Goal: Communication & Community: Answer question/provide support

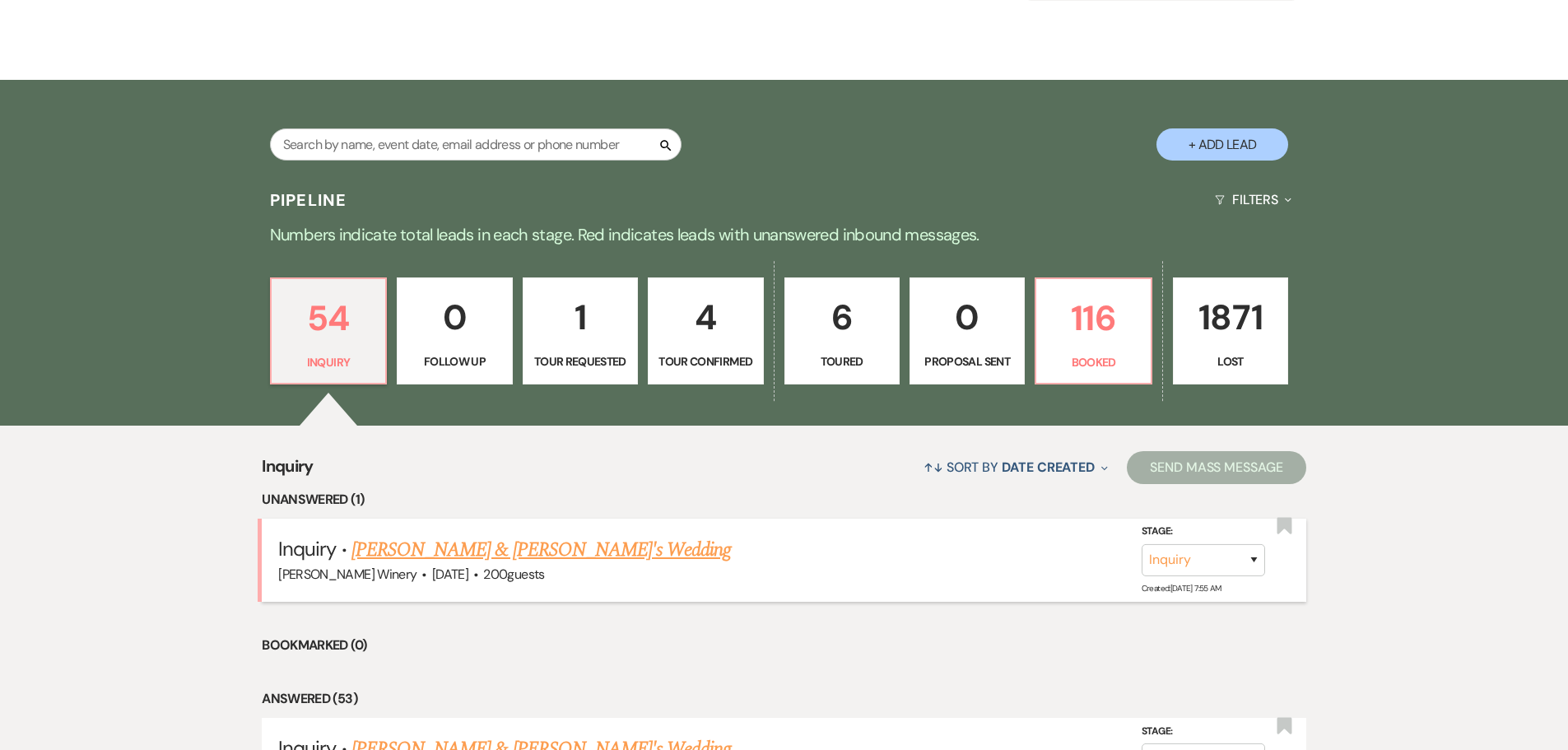
scroll to position [329, 0]
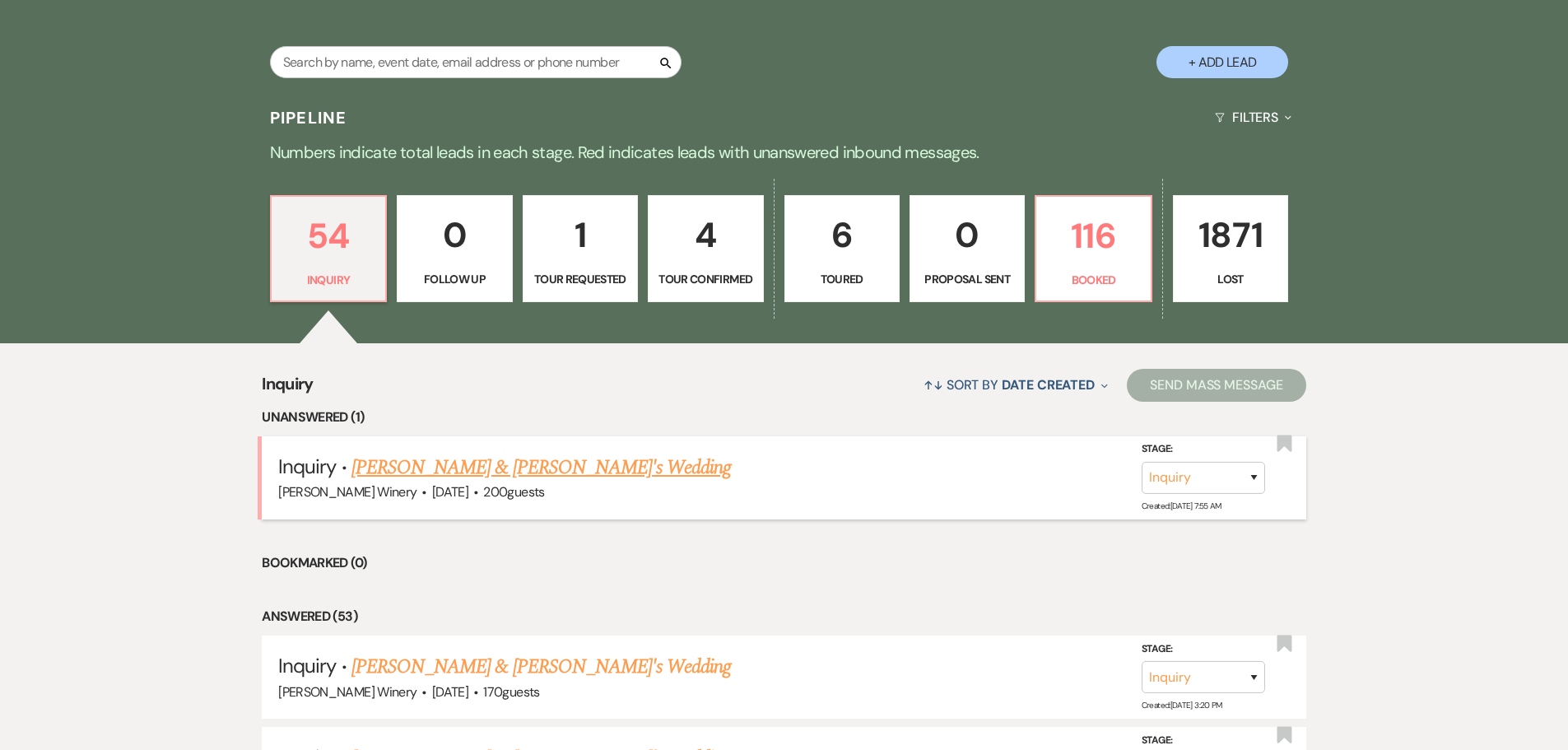
click at [459, 470] on link "[PERSON_NAME] & [PERSON_NAME]'s Wedding" at bounding box center [542, 467] width 380 height 29
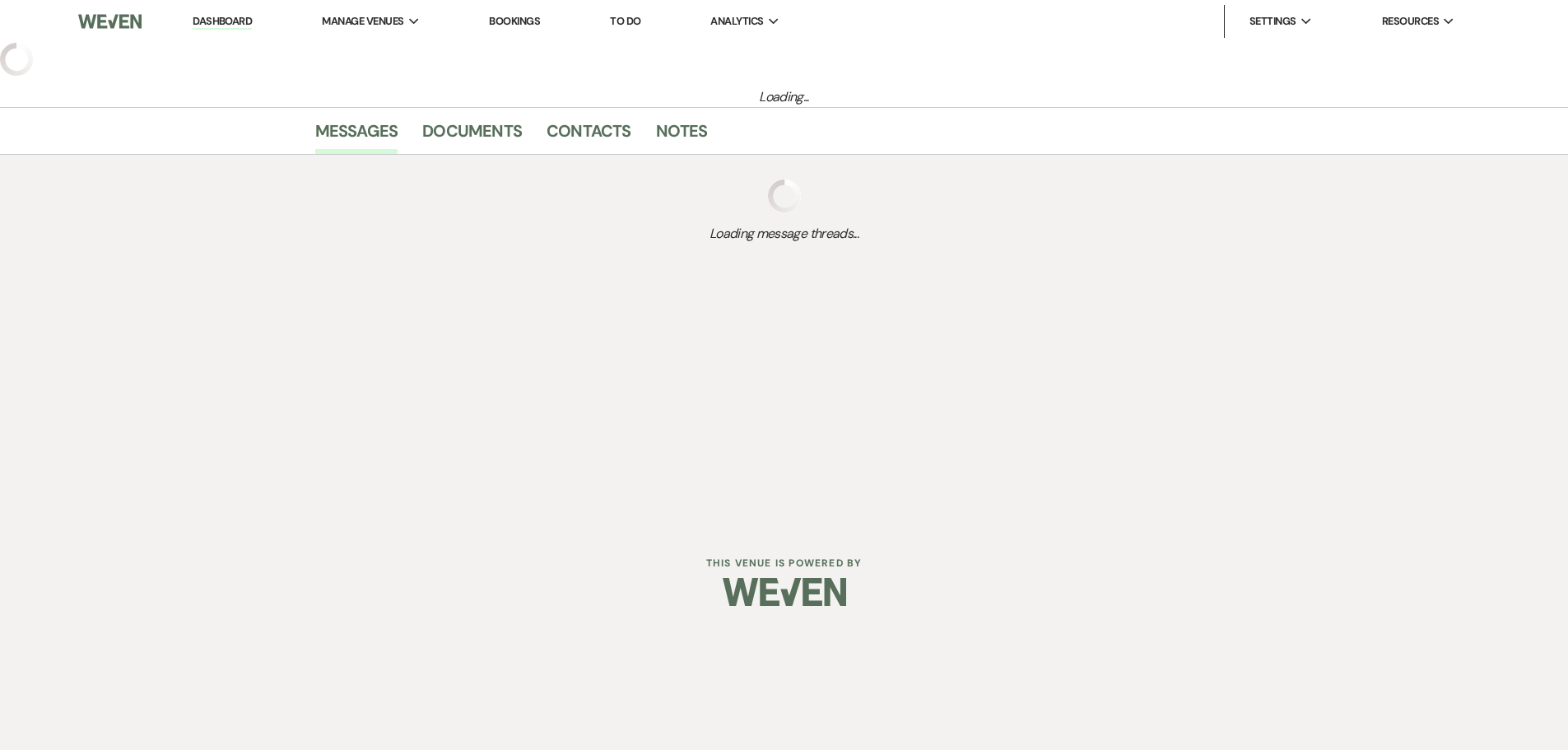
select select "5"
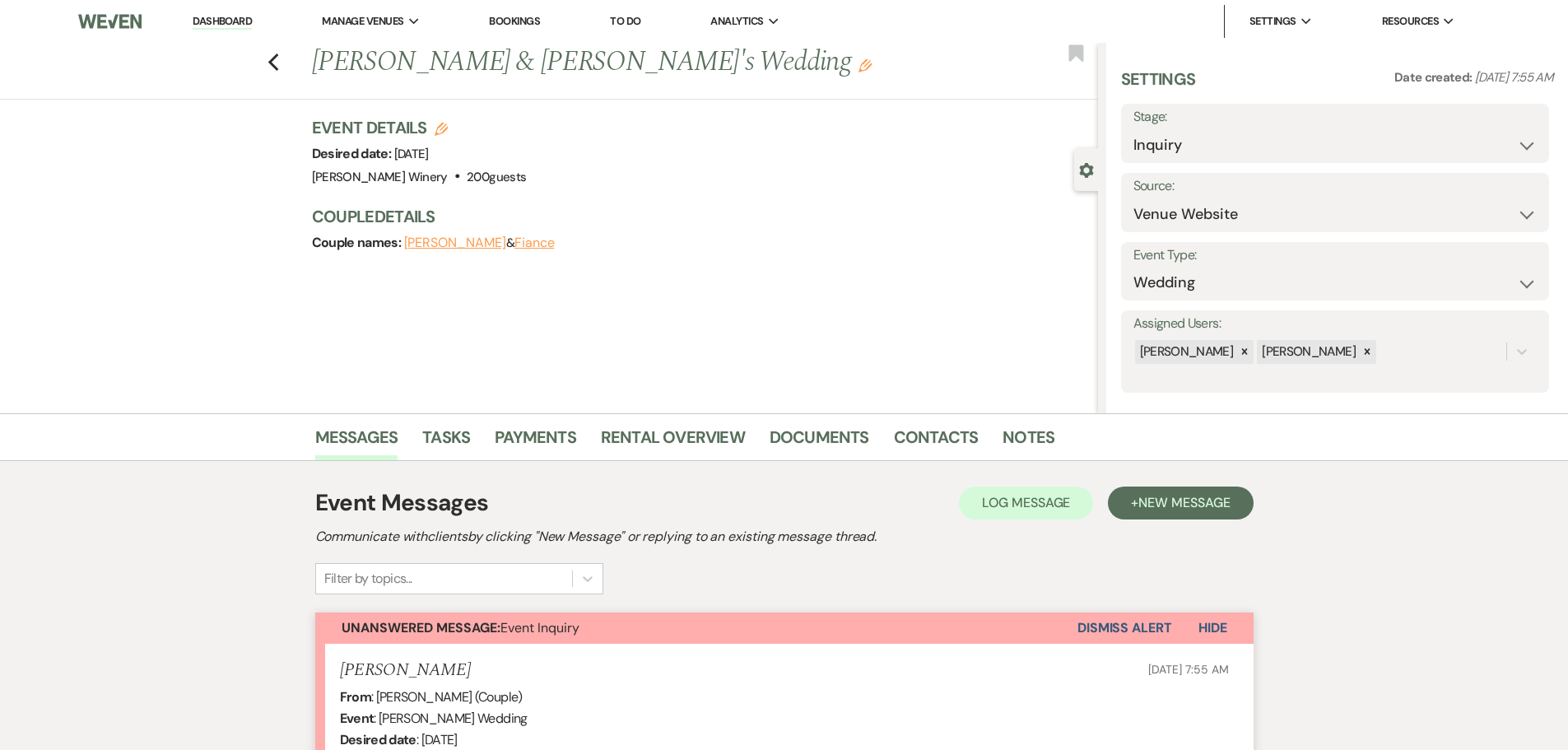
scroll to position [405, 0]
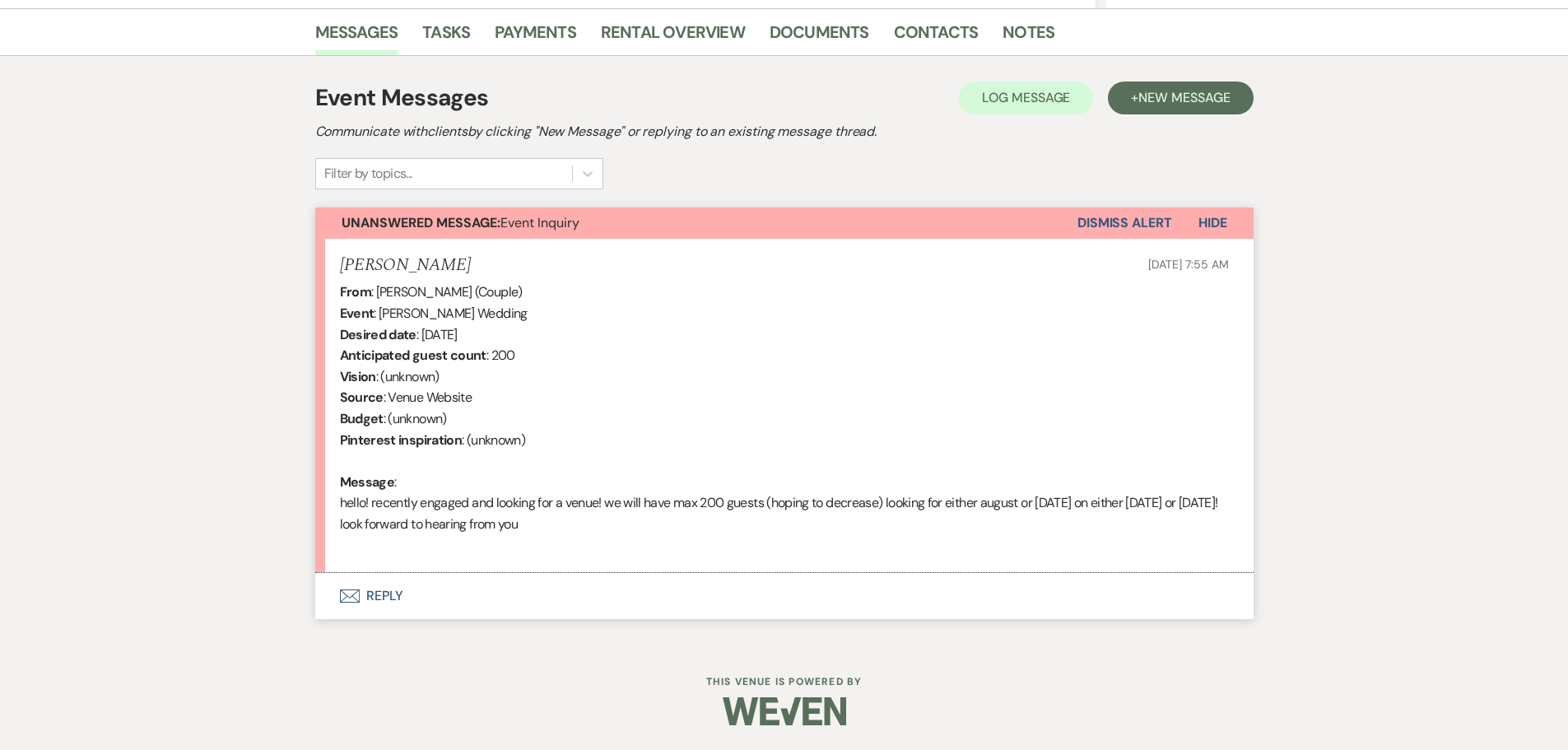
click at [392, 596] on button "Envelope Reply" at bounding box center [784, 596] width 938 height 46
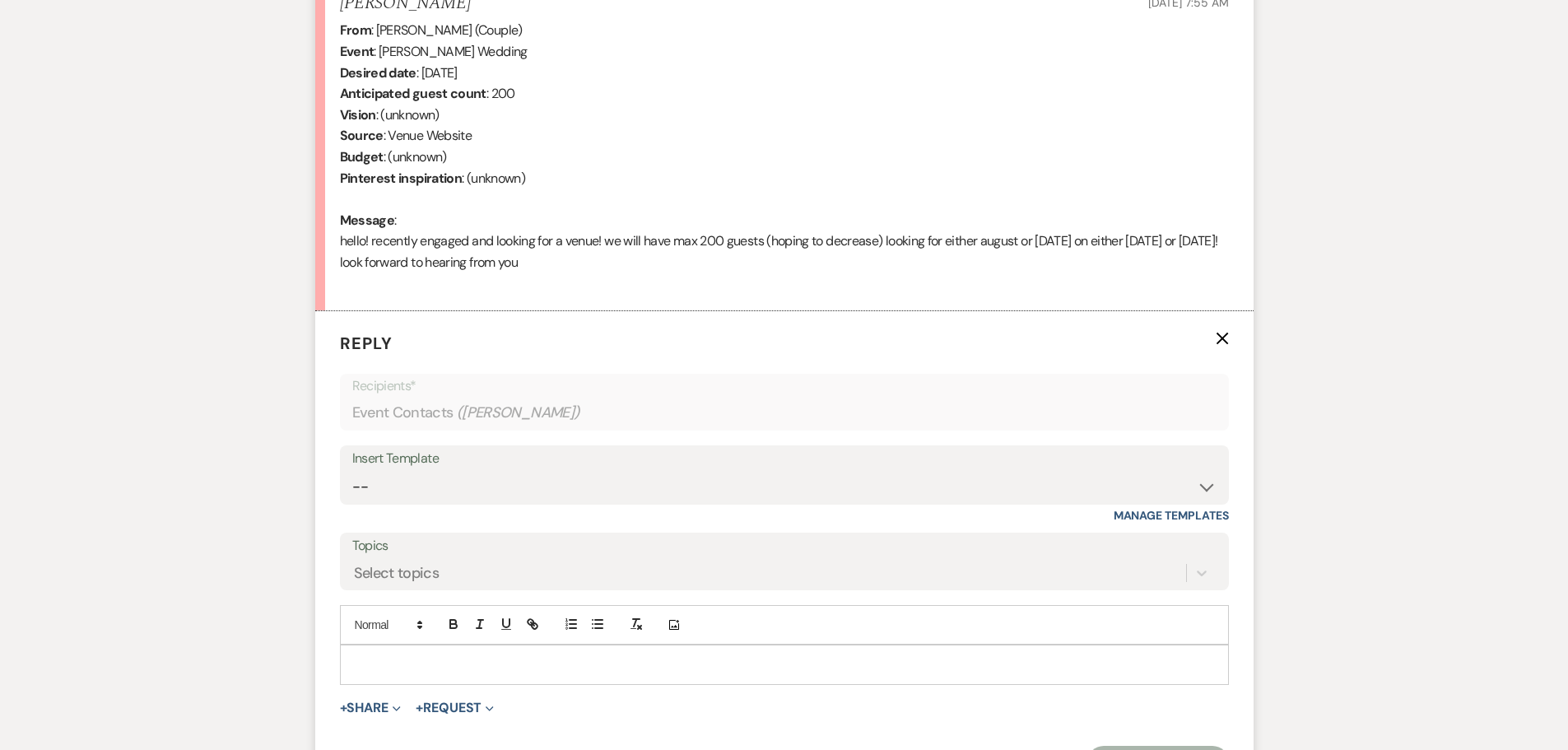
scroll to position [720, 0]
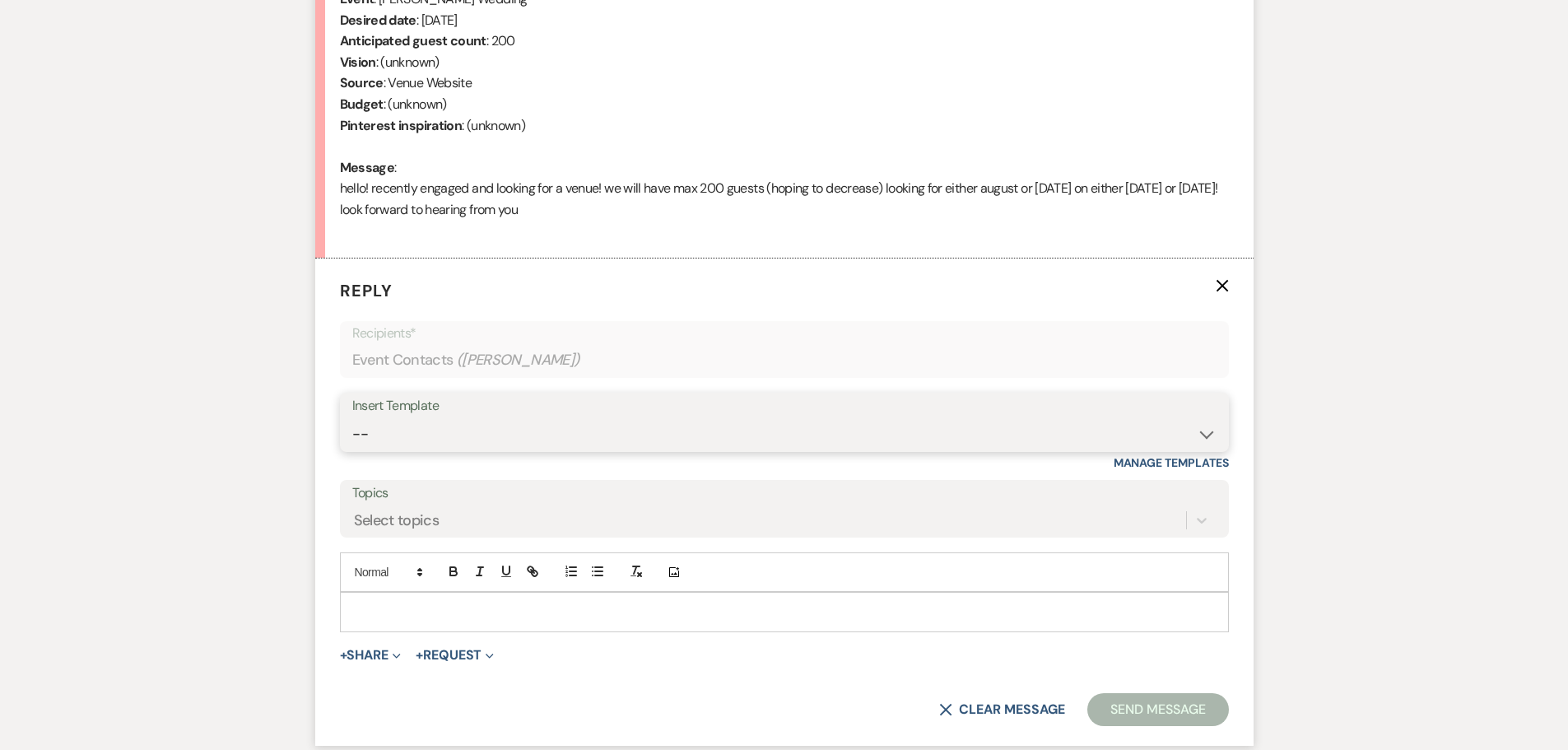
click at [434, 428] on select "-- Weven Planning Portal Introduction (Booked Events) Tour Request Response Fol…" at bounding box center [785, 434] width 864 height 32
select select "403"
click at [353, 418] on select "-- Weven Planning Portal Introduction (Booked Events) Tour Request Response Fol…" at bounding box center [785, 434] width 864 height 32
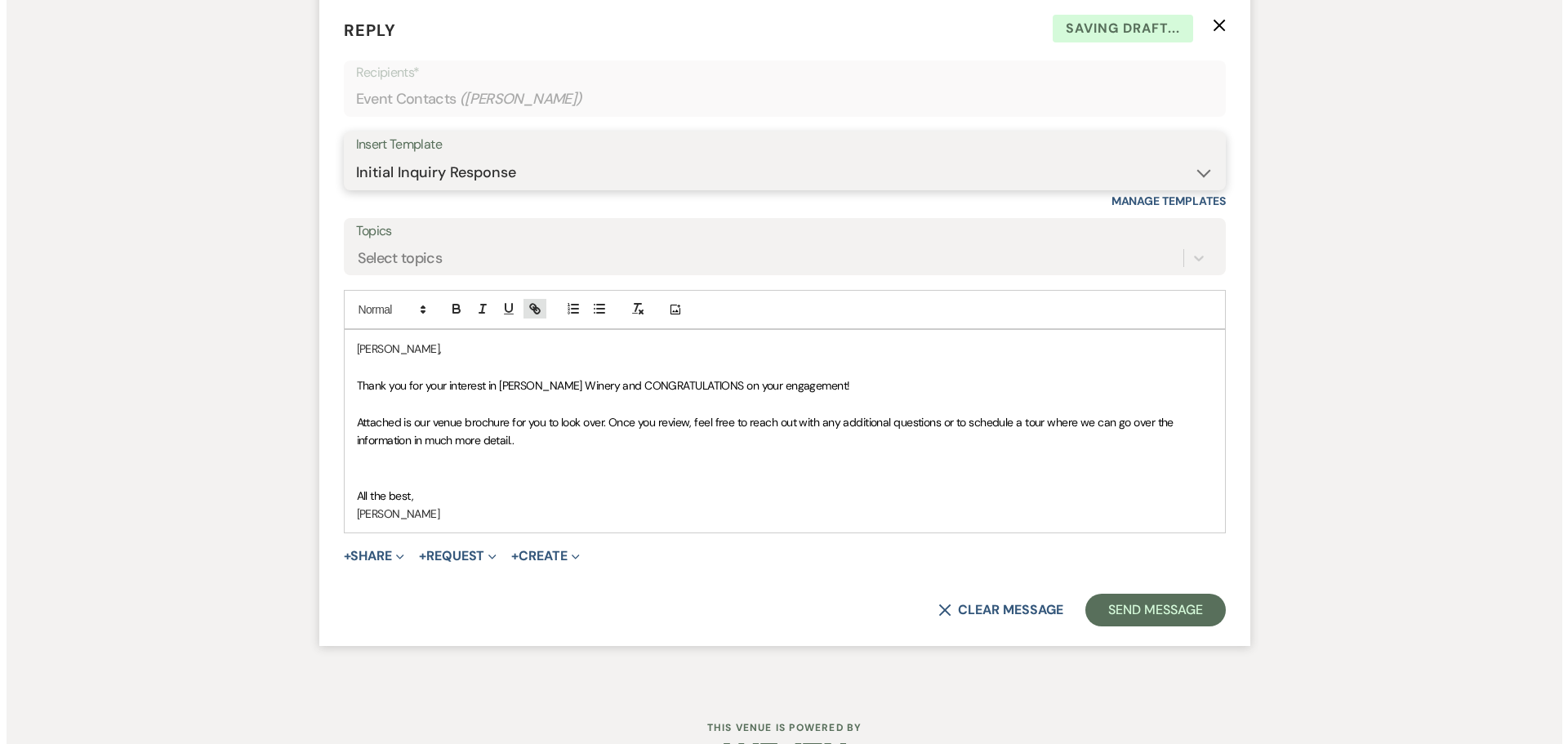
scroll to position [1024, 0]
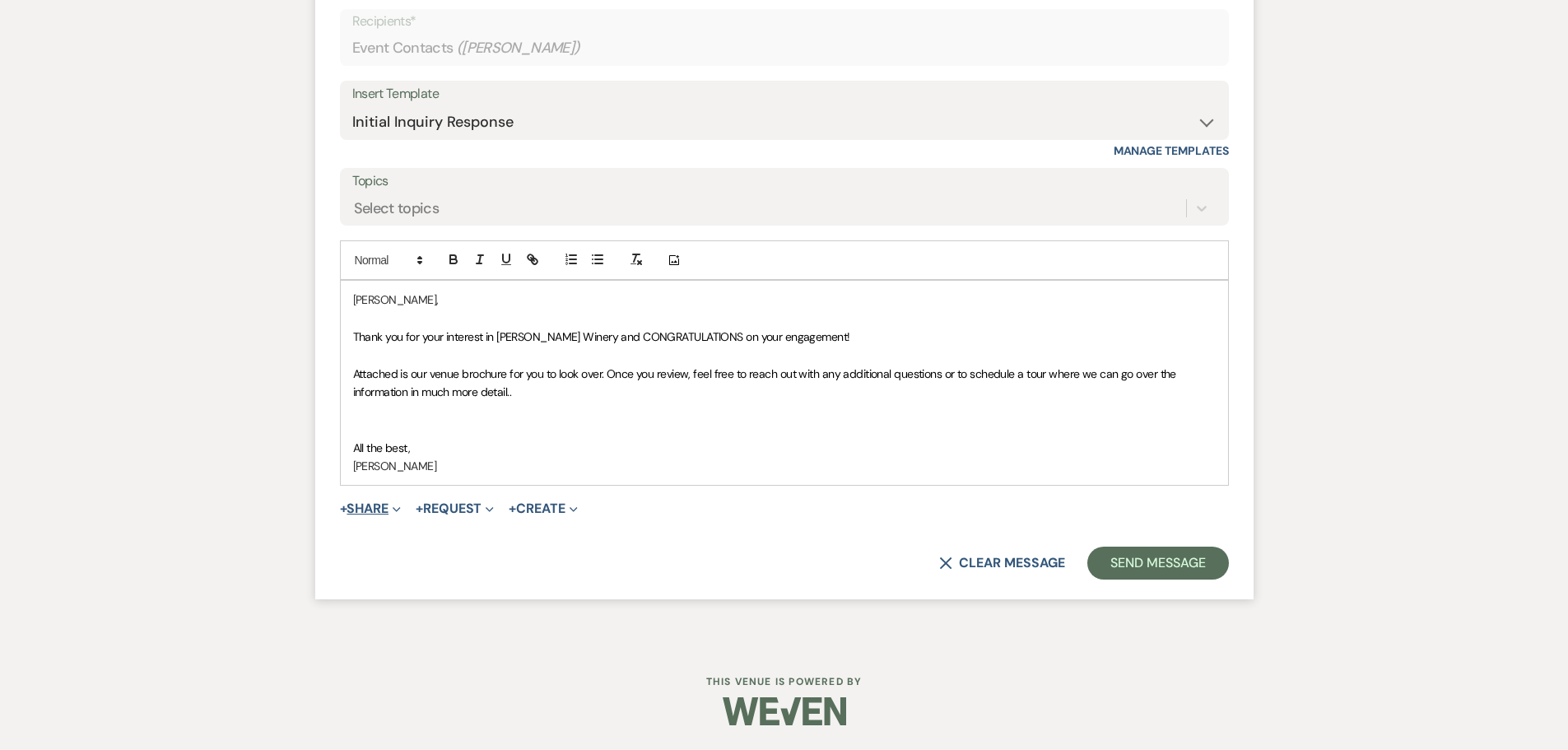
click at [387, 508] on button "+ Share Expand" at bounding box center [370, 509] width 61 height 13
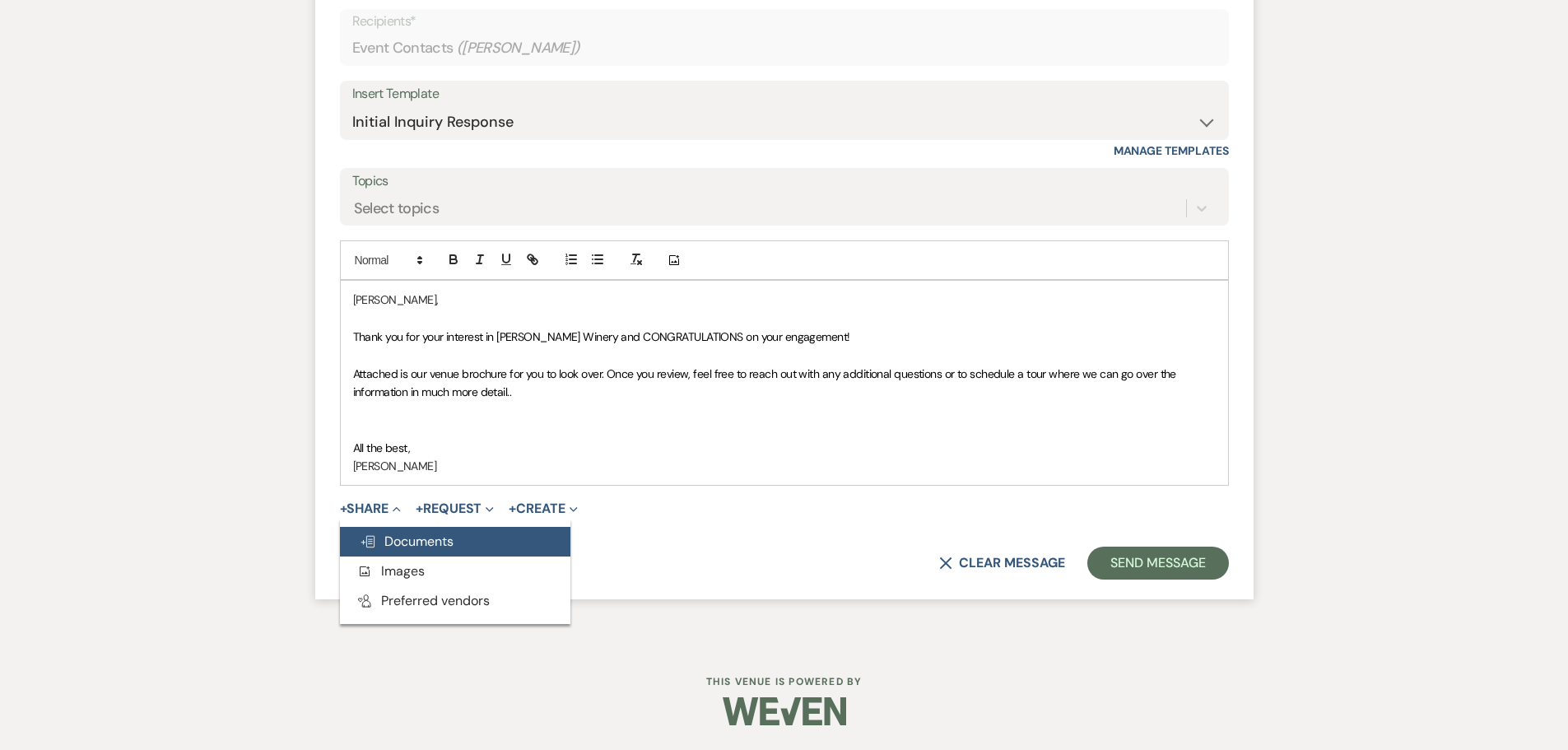
click at [399, 545] on span "Doc Upload Documents" at bounding box center [406, 541] width 94 height 17
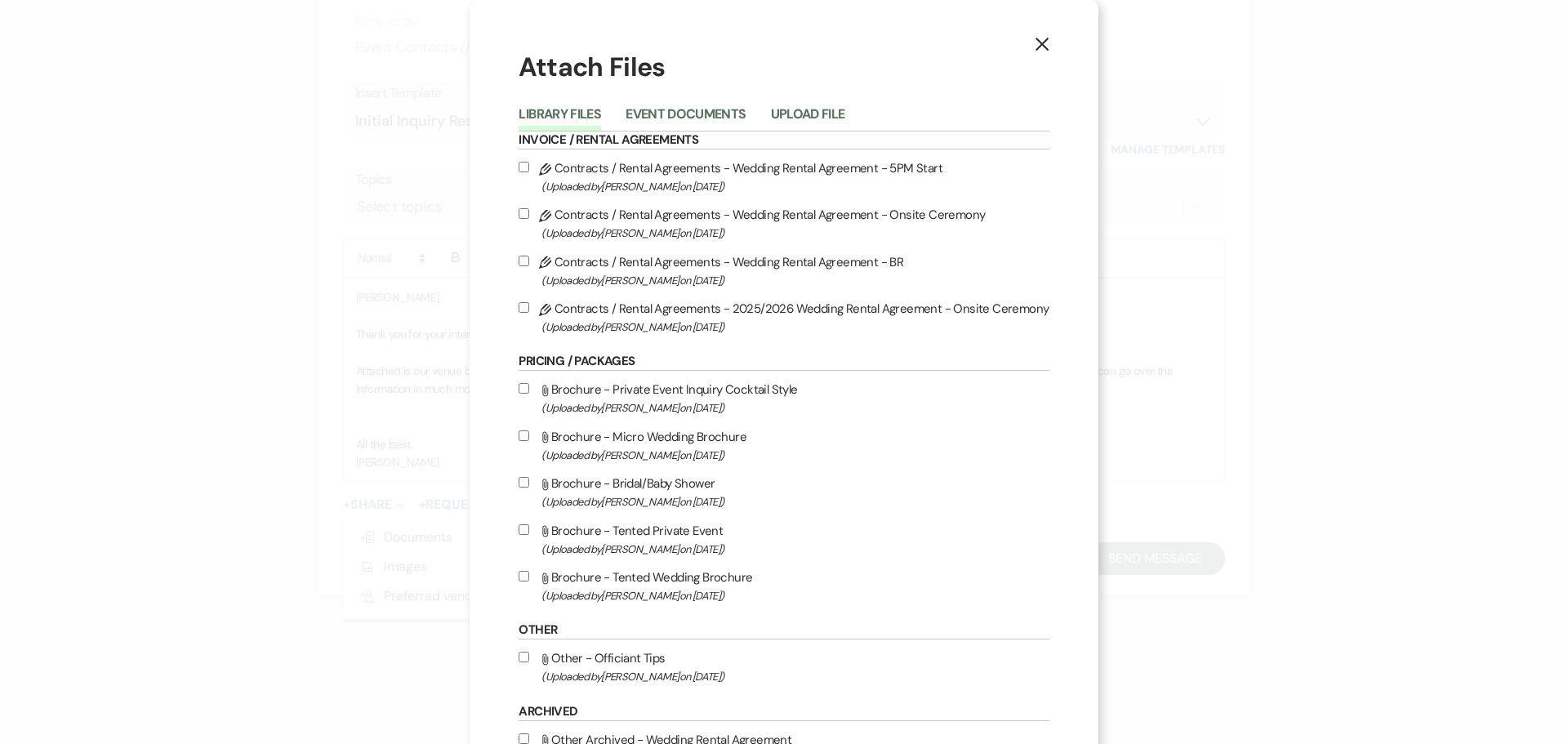
click at [530, 578] on label "Attach File Brochure - Tented Wedding Brochure (Uploaded by [PERSON_NAME] on [D…" at bounding box center [784, 585] width 530 height 38
click at [529, 578] on input "Attach File Brochure - Tented Wedding Brochure (Uploaded by [PERSON_NAME] on [D…" at bounding box center [524, 575] width 10 height 10
checkbox input "true"
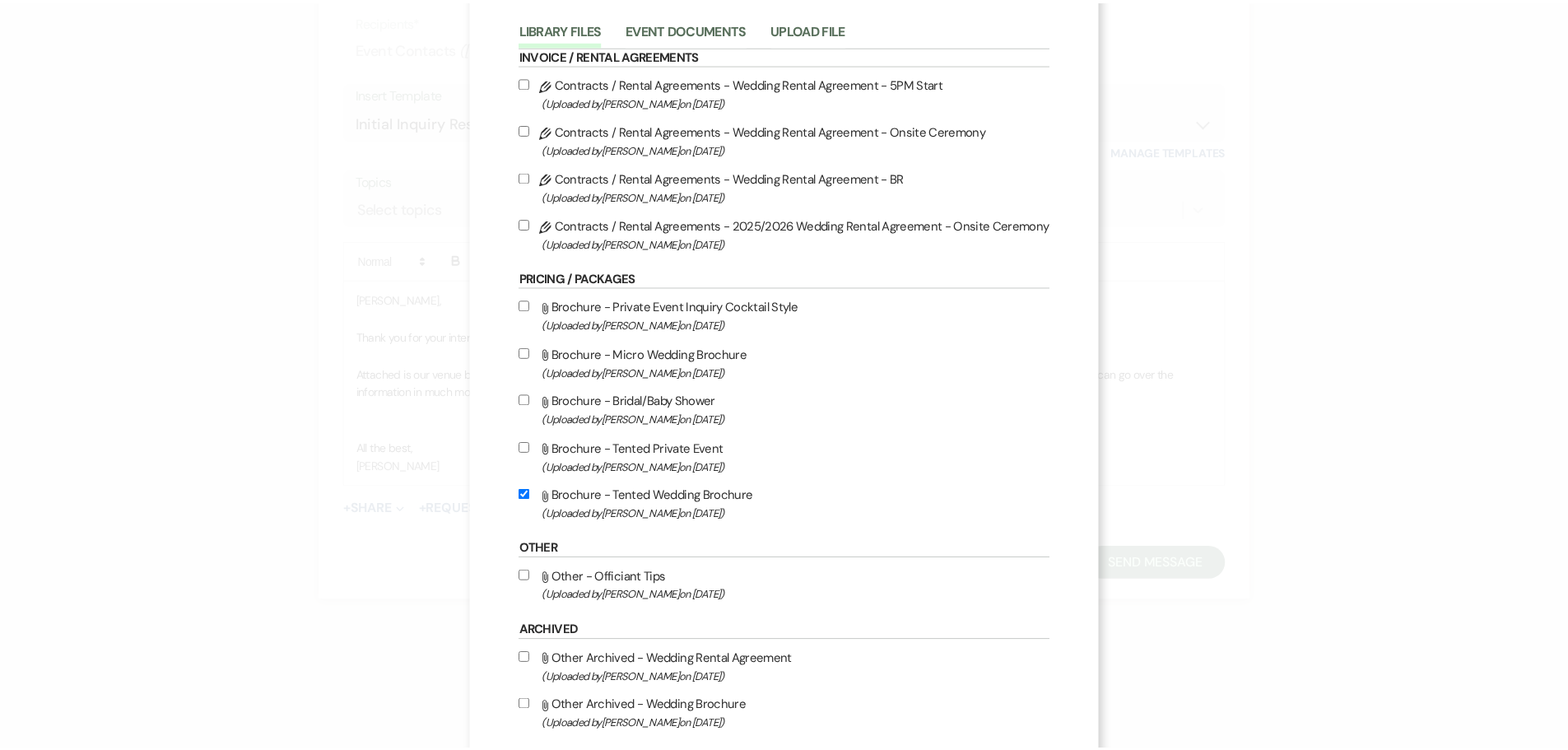
scroll to position [169, 0]
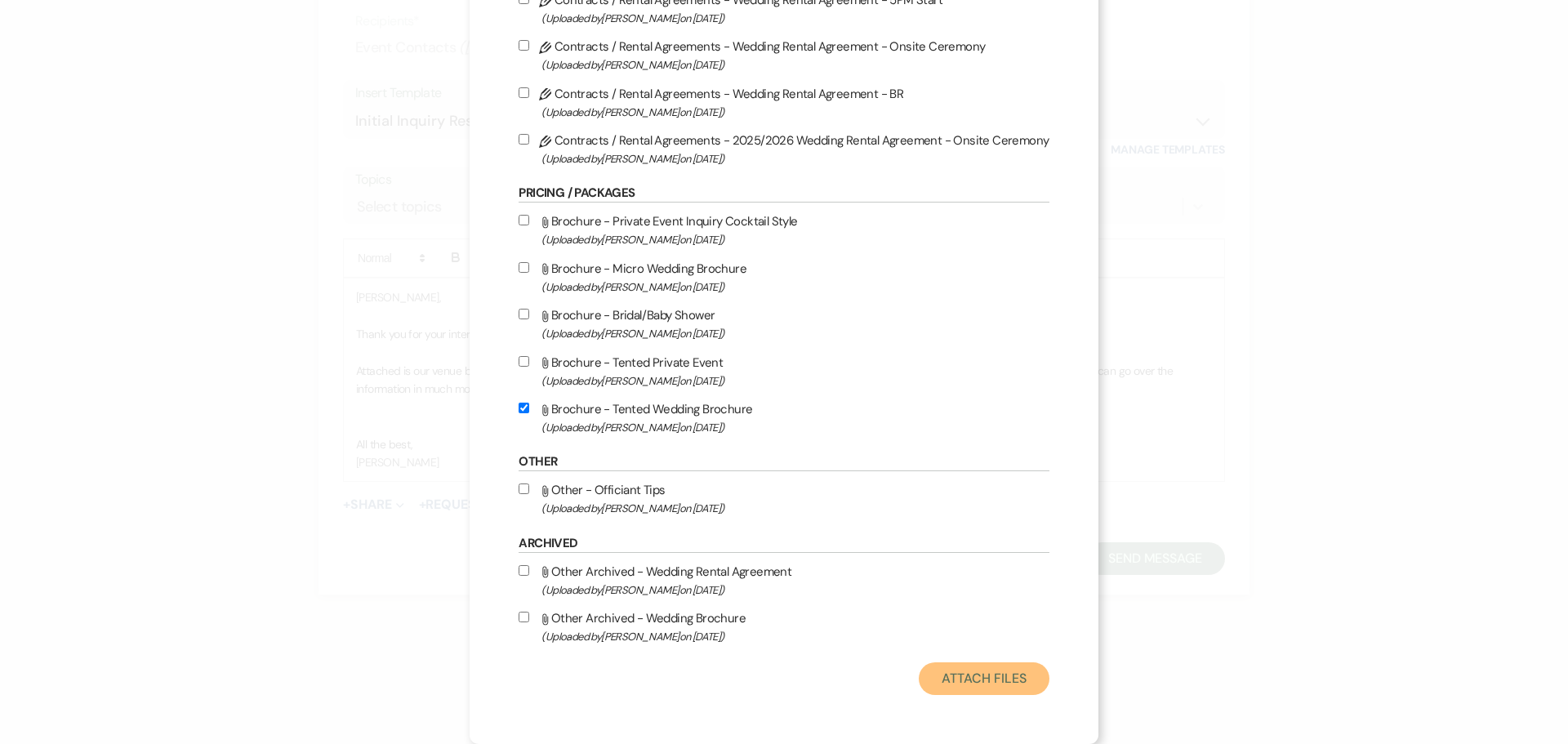
click at [966, 695] on button "Attach Files" at bounding box center [983, 678] width 129 height 33
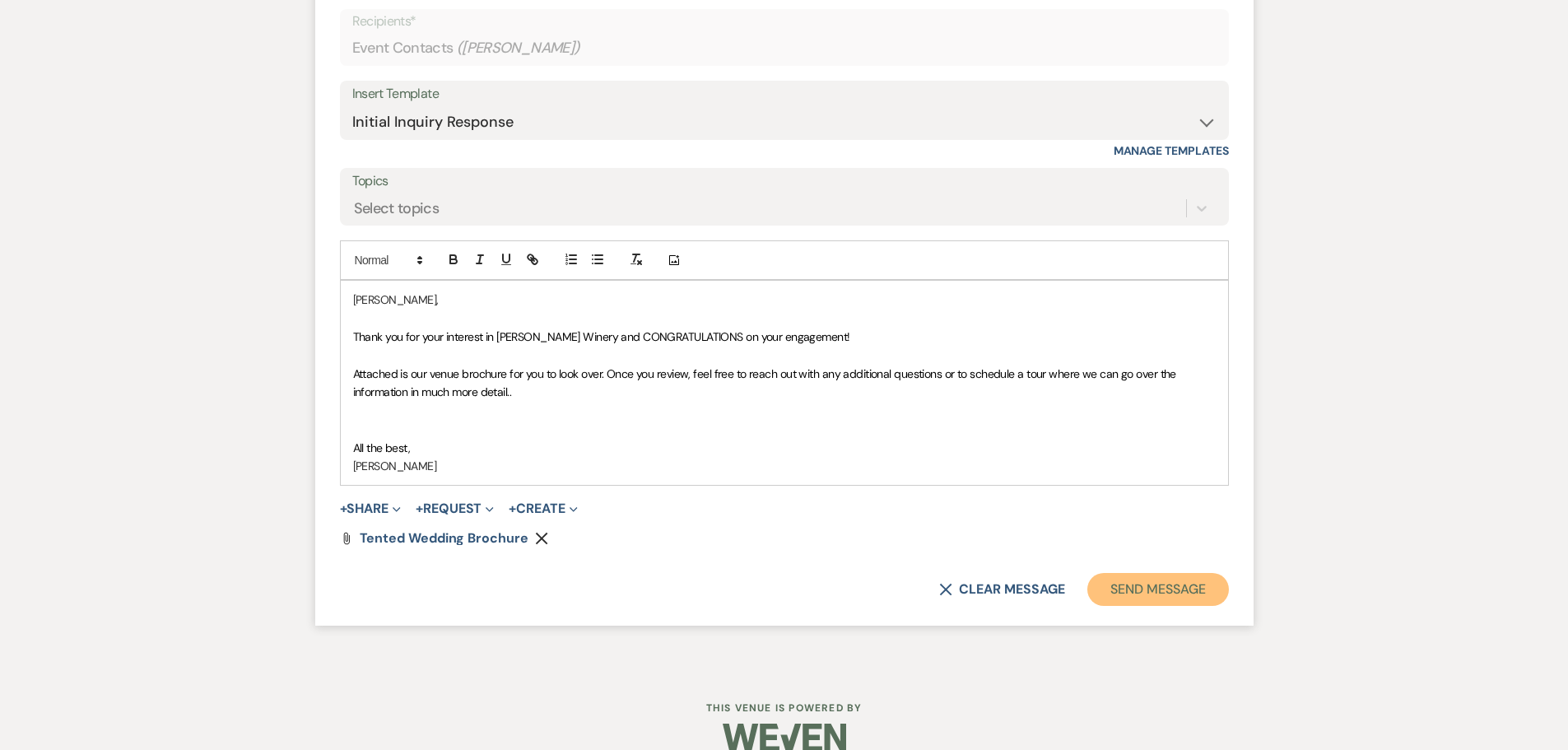
click at [1141, 590] on button "Send Message" at bounding box center [1158, 589] width 141 height 33
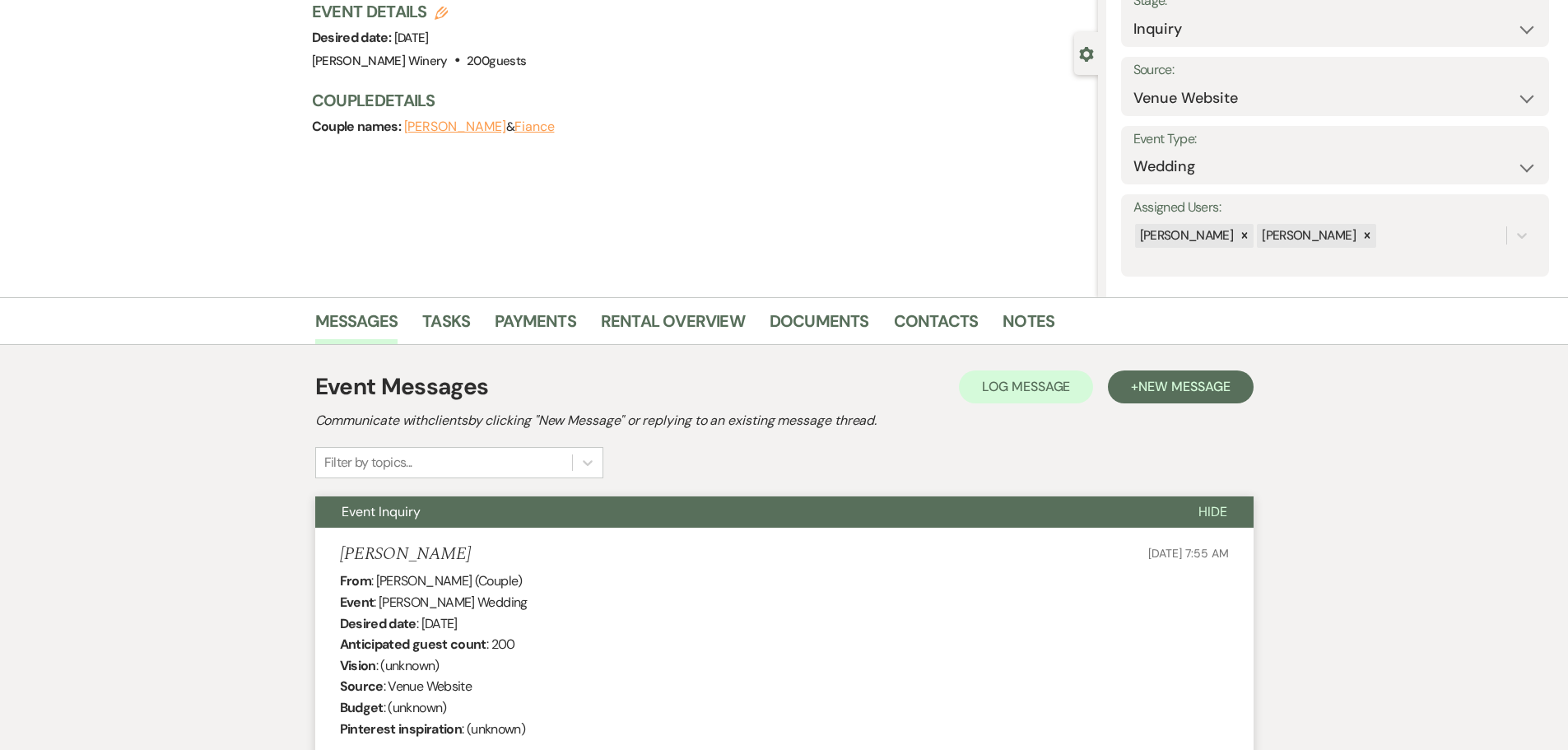
scroll to position [0, 0]
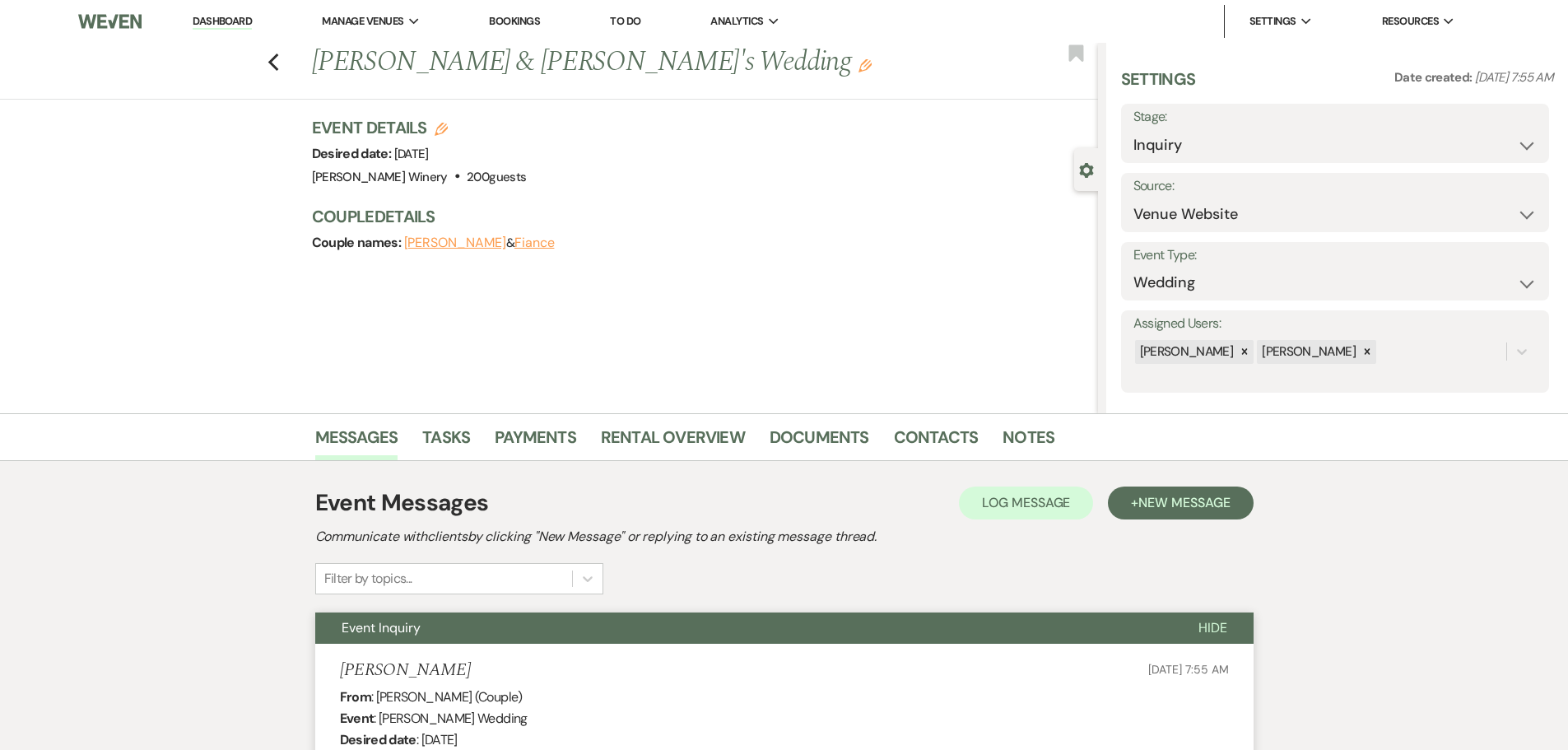
click at [229, 15] on link "Dashboard" at bounding box center [222, 22] width 60 height 16
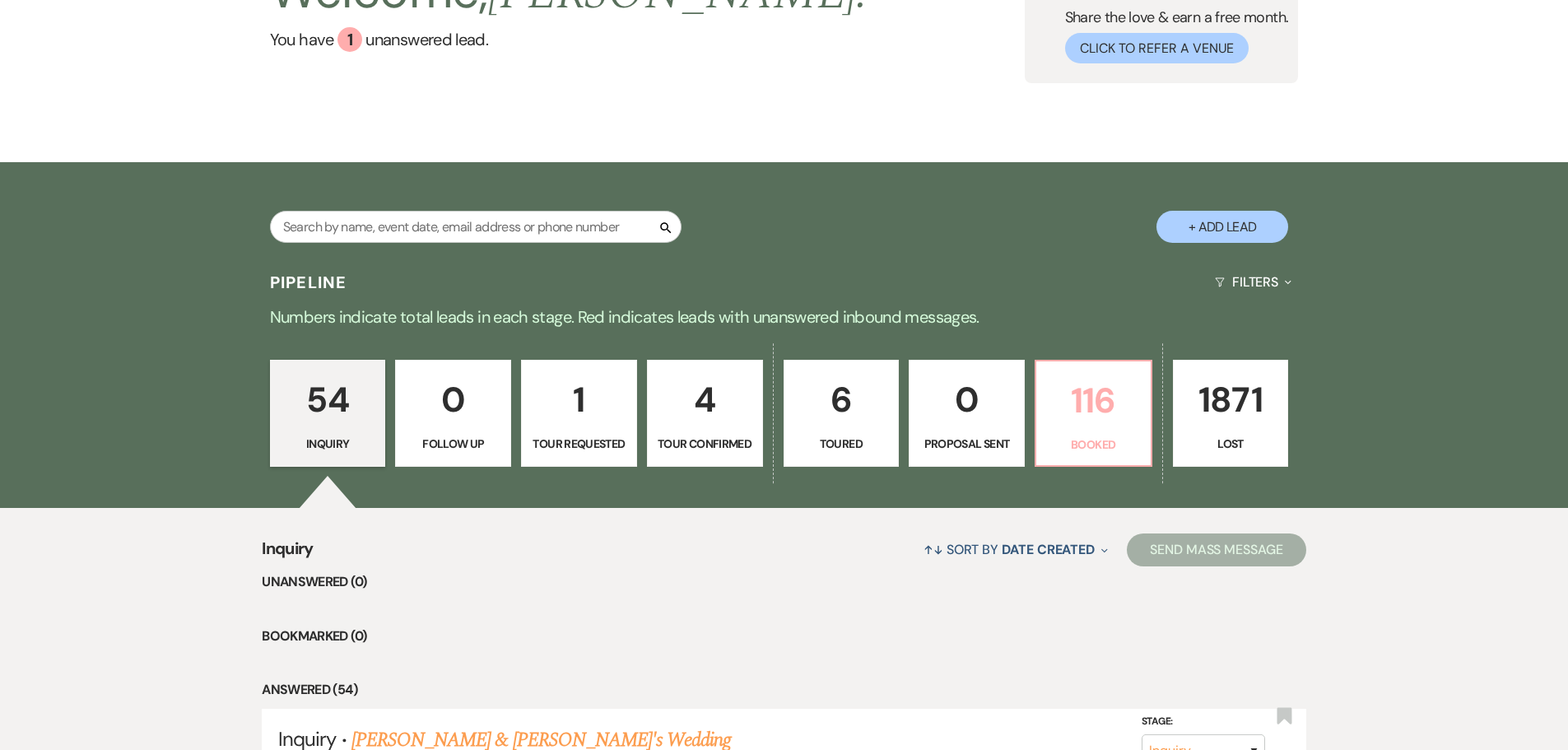
click at [1118, 421] on p "116" at bounding box center [1093, 400] width 95 height 55
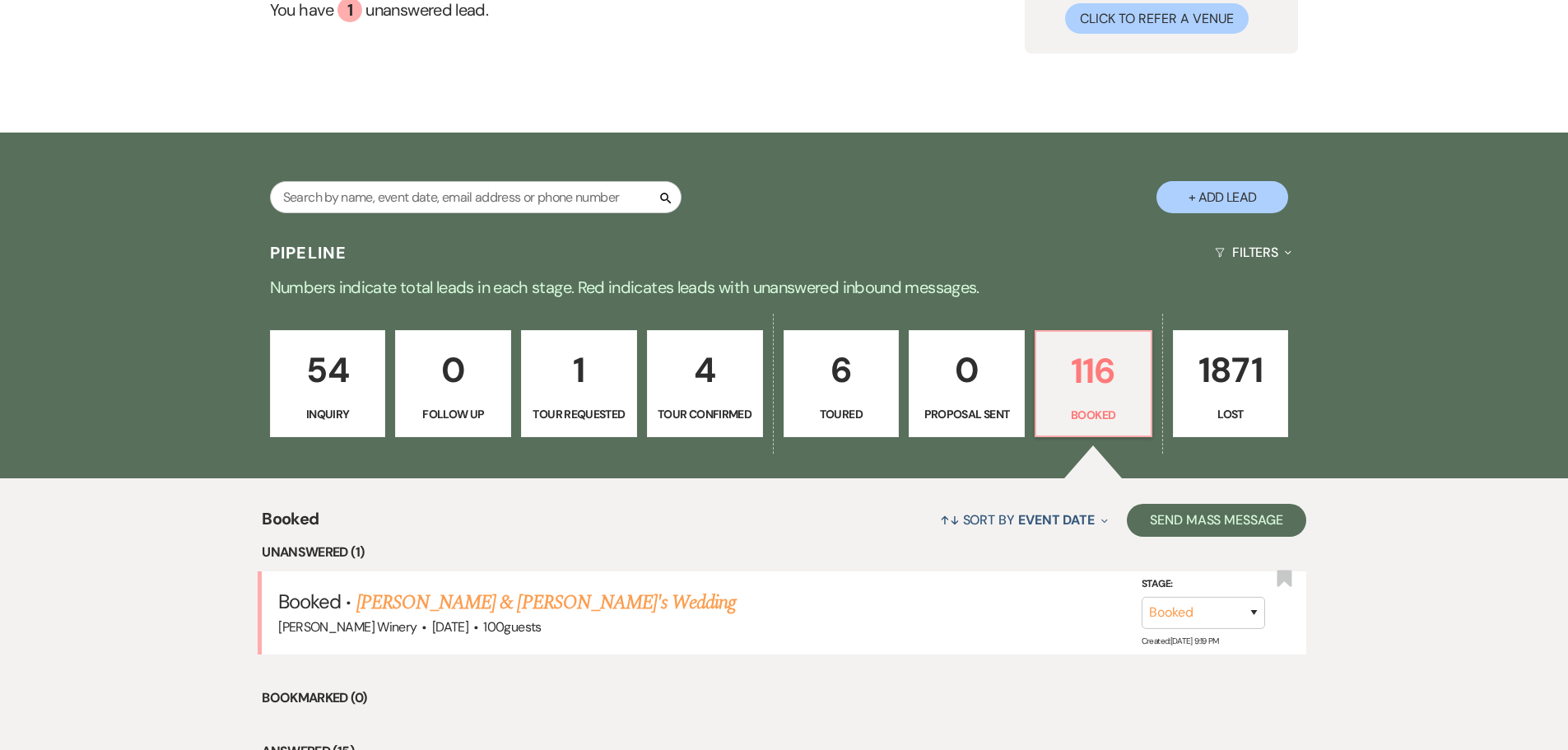
scroll to position [247, 0]
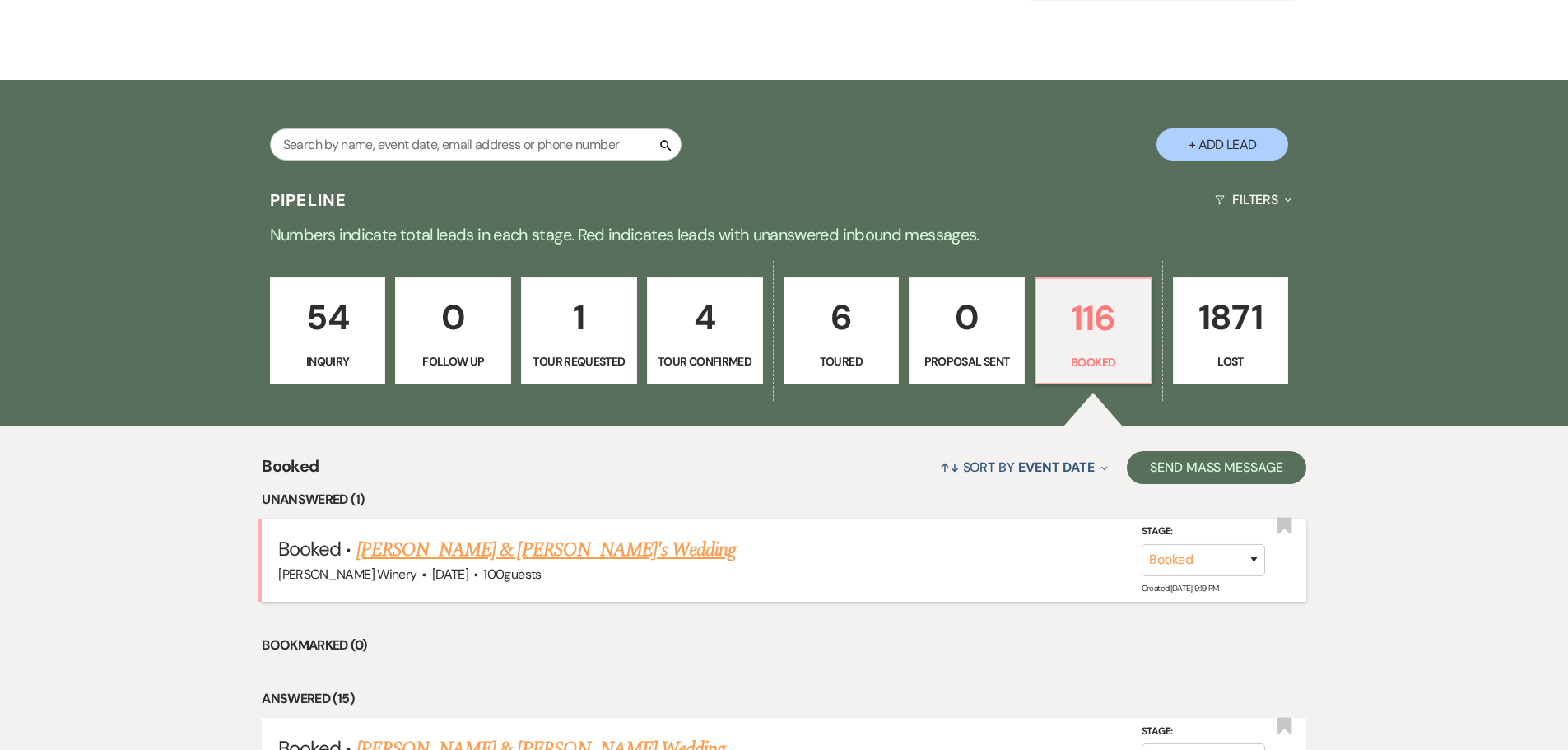
click at [464, 549] on link "[PERSON_NAME] & [PERSON_NAME]'s Wedding" at bounding box center [547, 549] width 380 height 29
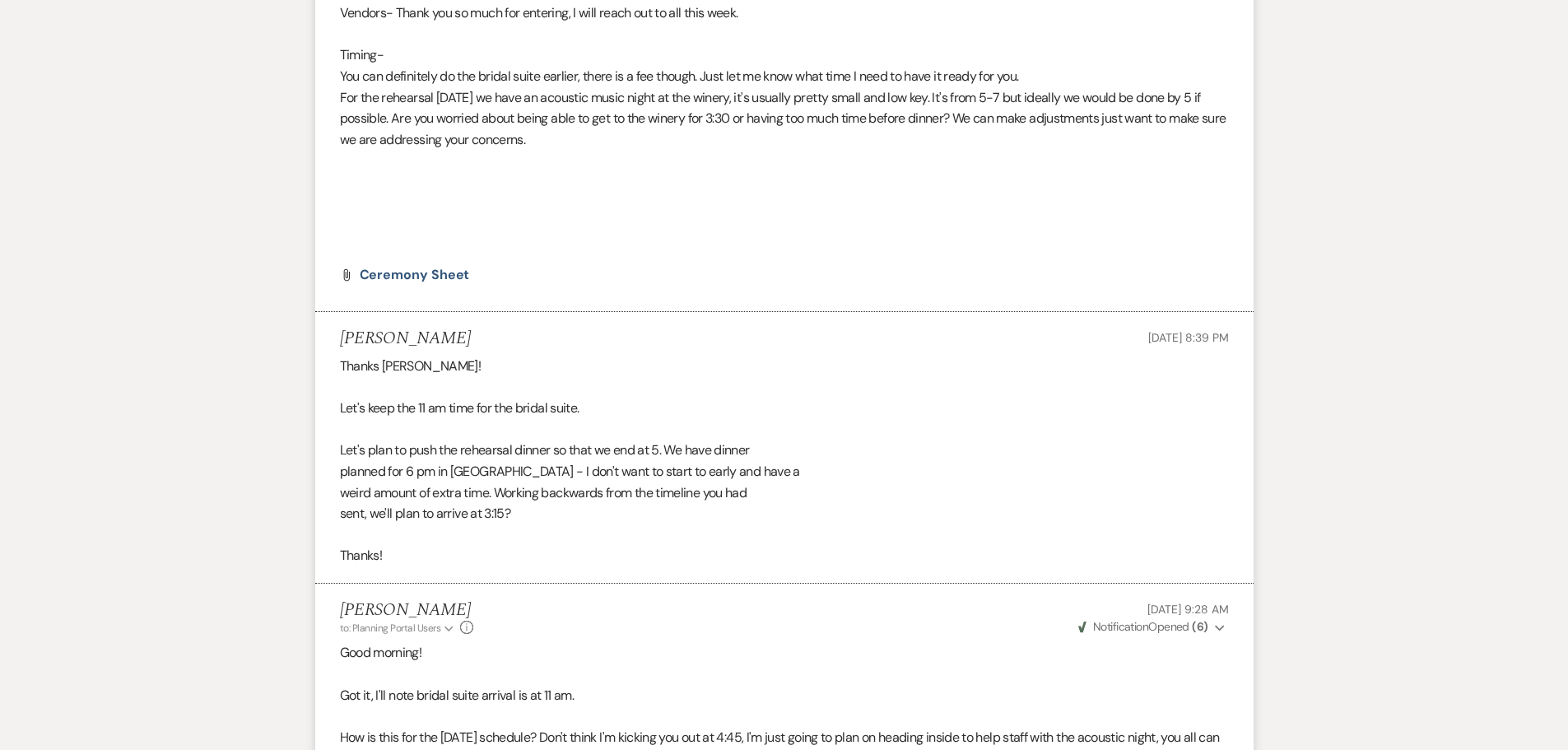
scroll to position [6332, 0]
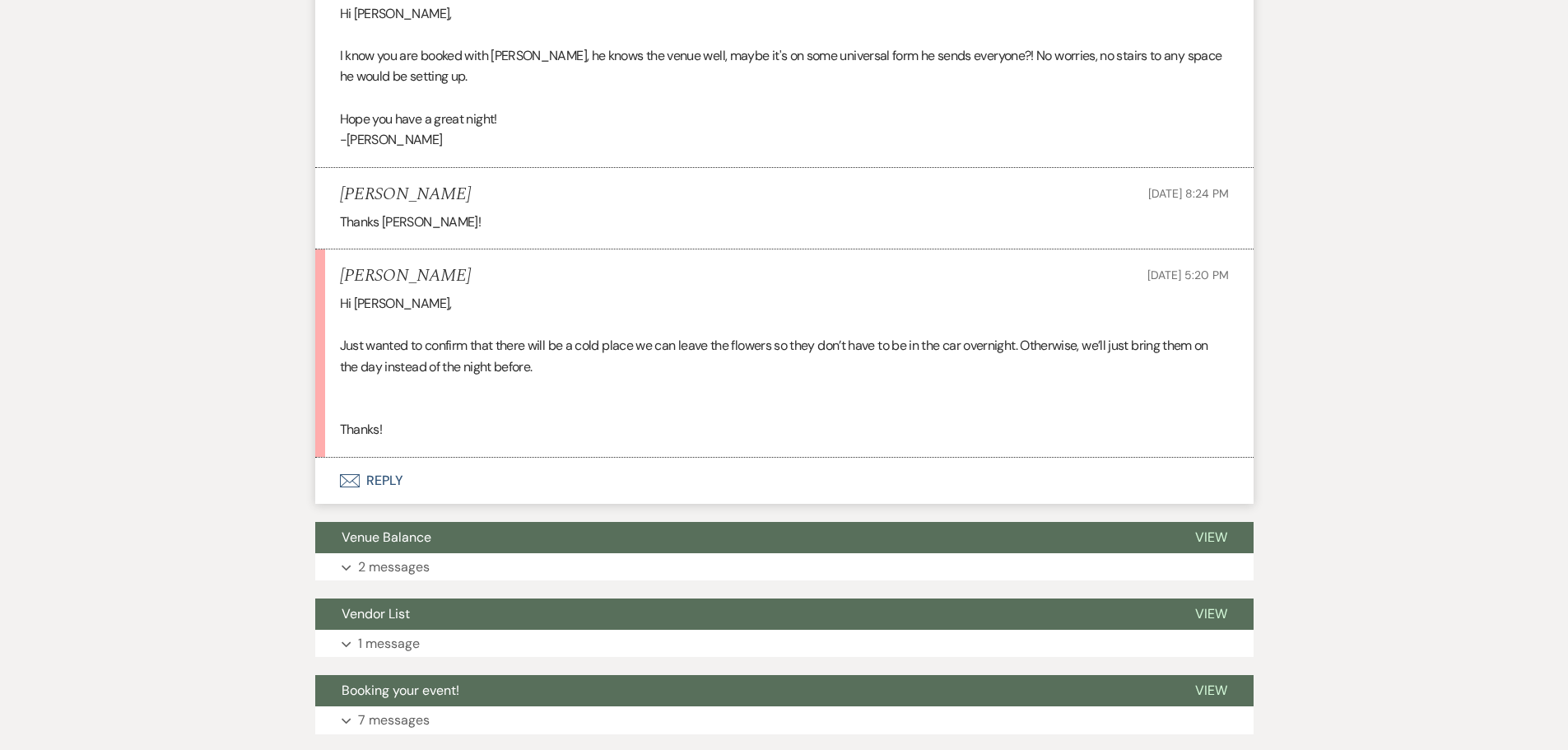
click at [388, 462] on button "Envelope Reply" at bounding box center [784, 480] width 938 height 46
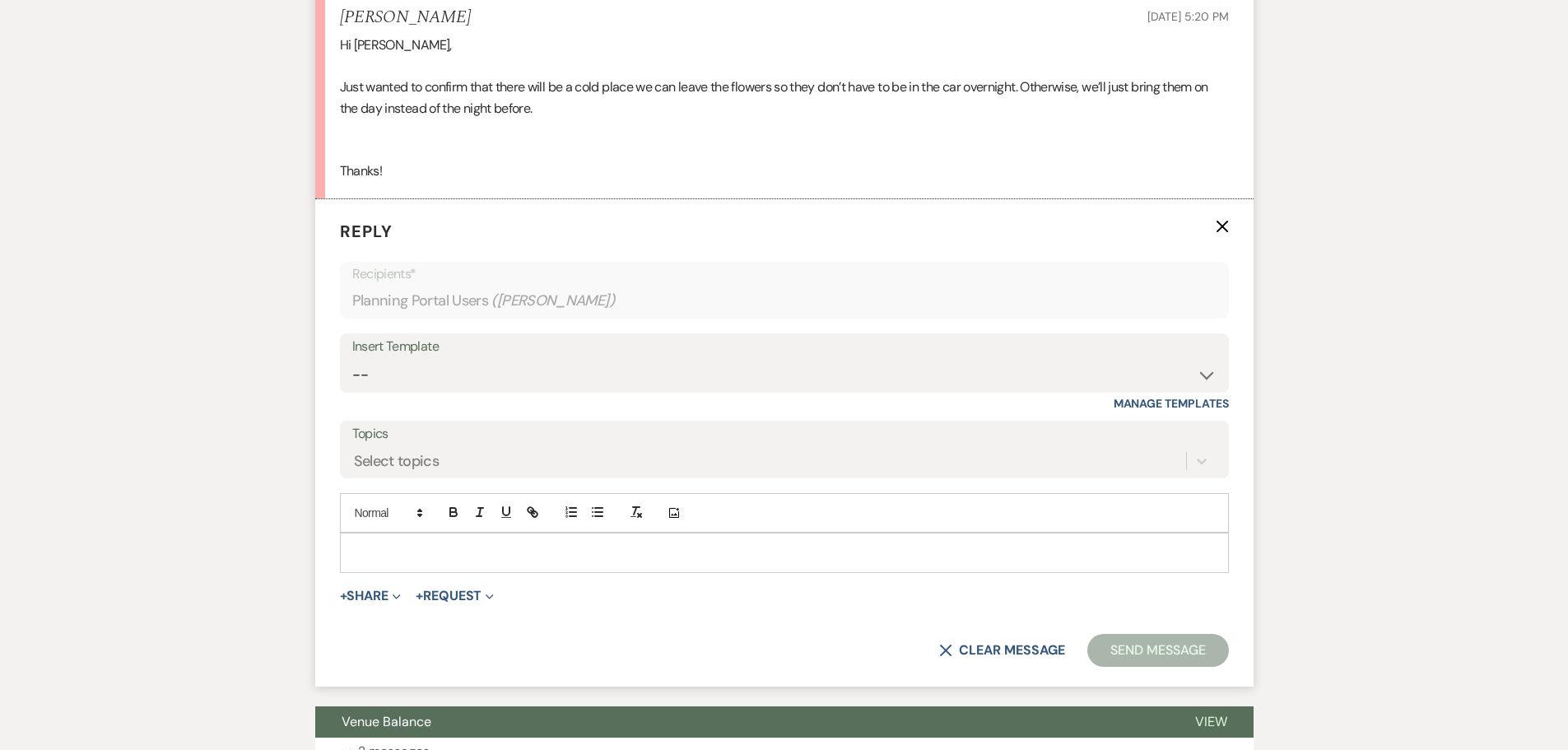
scroll to position [7707, 0]
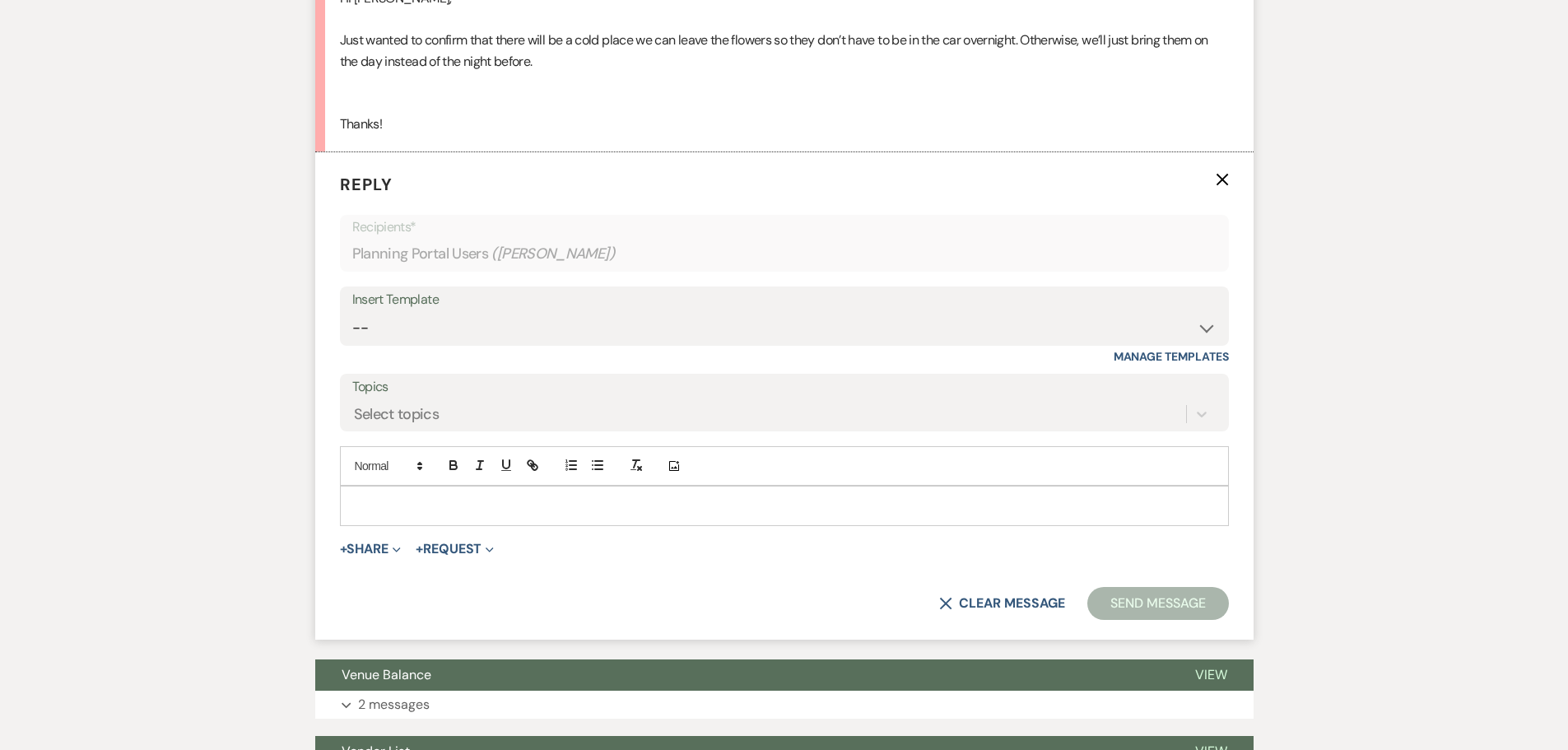
click at [364, 497] on p at bounding box center [784, 505] width 862 height 18
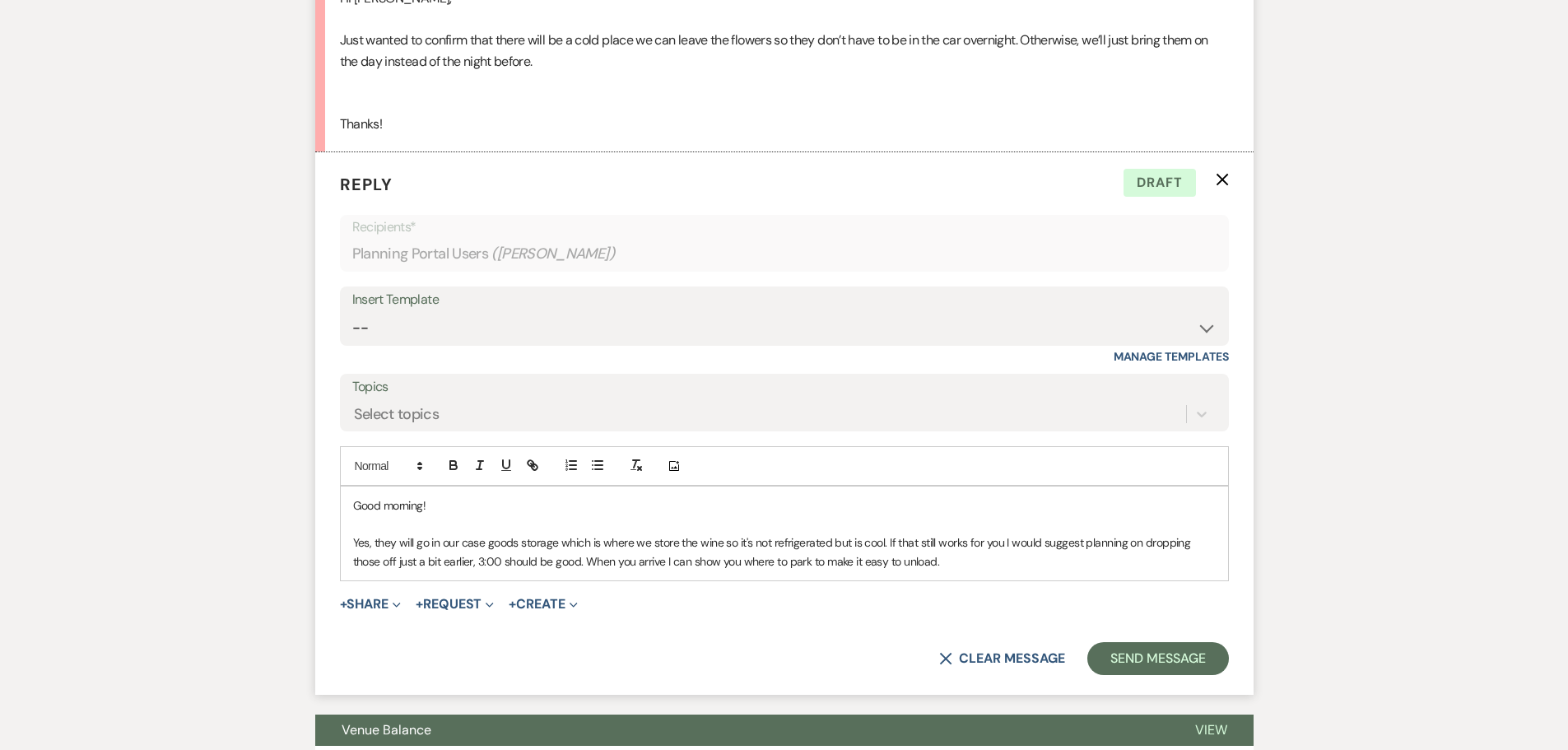
click at [950, 547] on p "Yes, they will go in our case goods storage which is where we store the wine so…" at bounding box center [784, 551] width 862 height 37
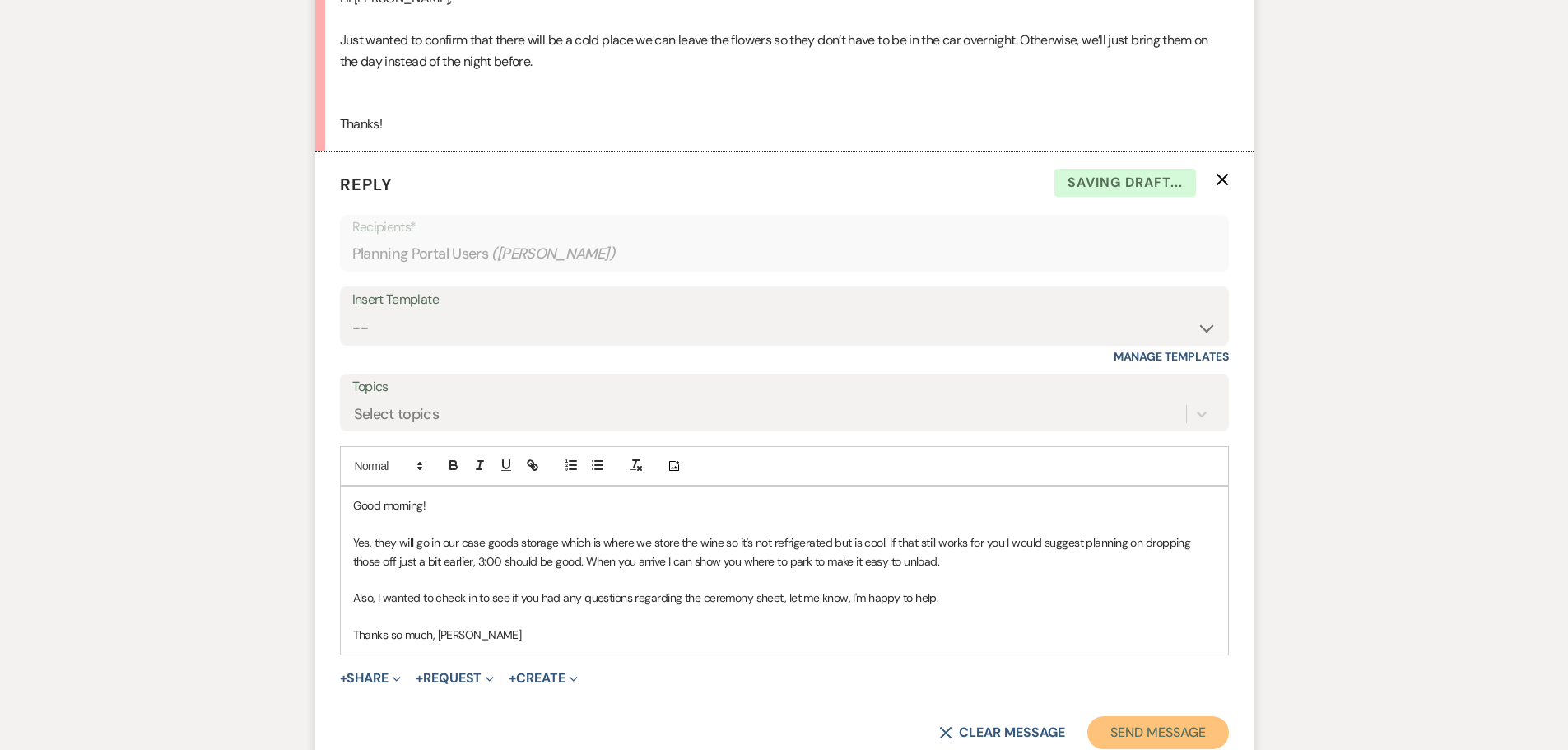
click at [1189, 716] on button "Send Message" at bounding box center [1158, 732] width 141 height 33
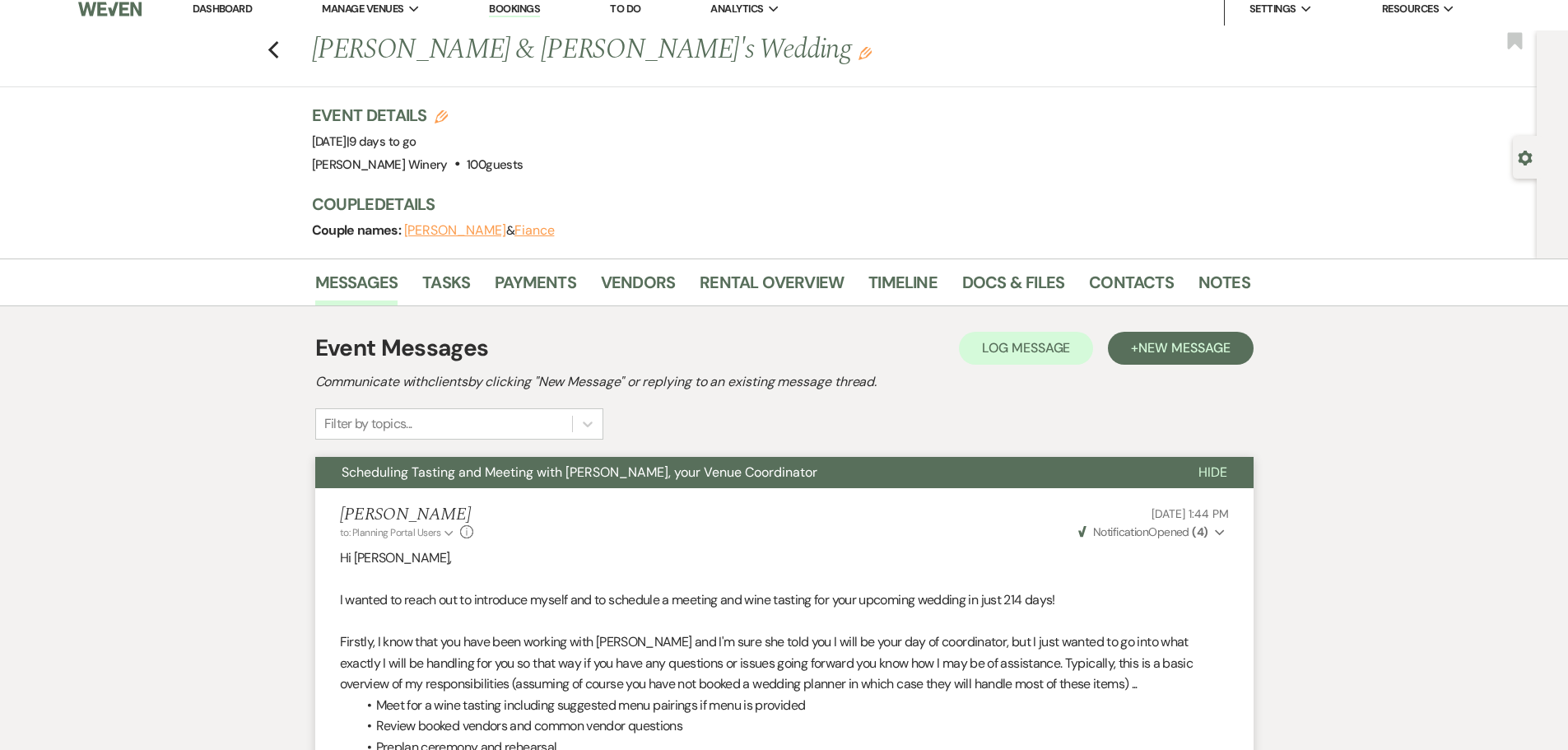
scroll to position [0, 0]
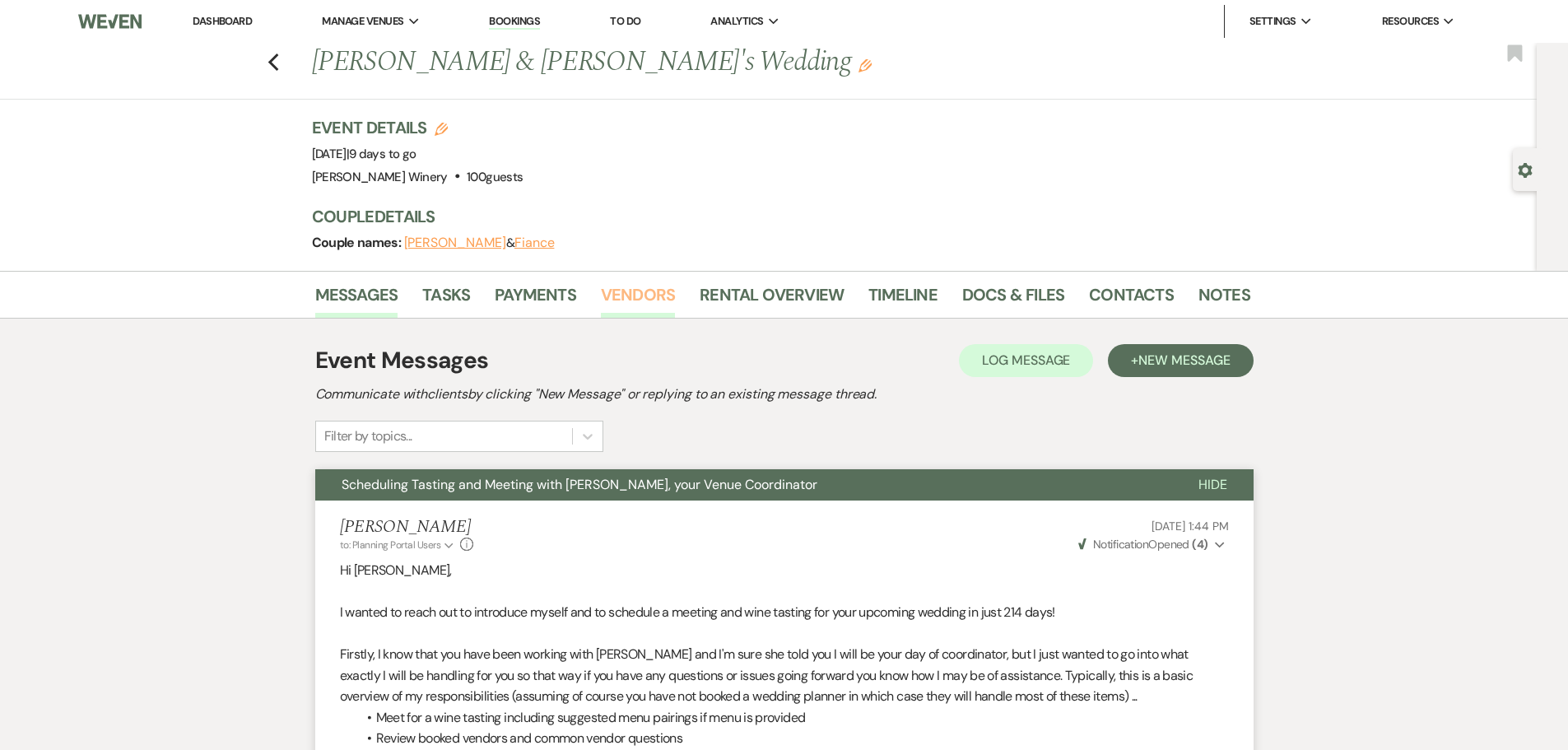
click at [651, 300] on link "Vendors" at bounding box center [637, 300] width 74 height 36
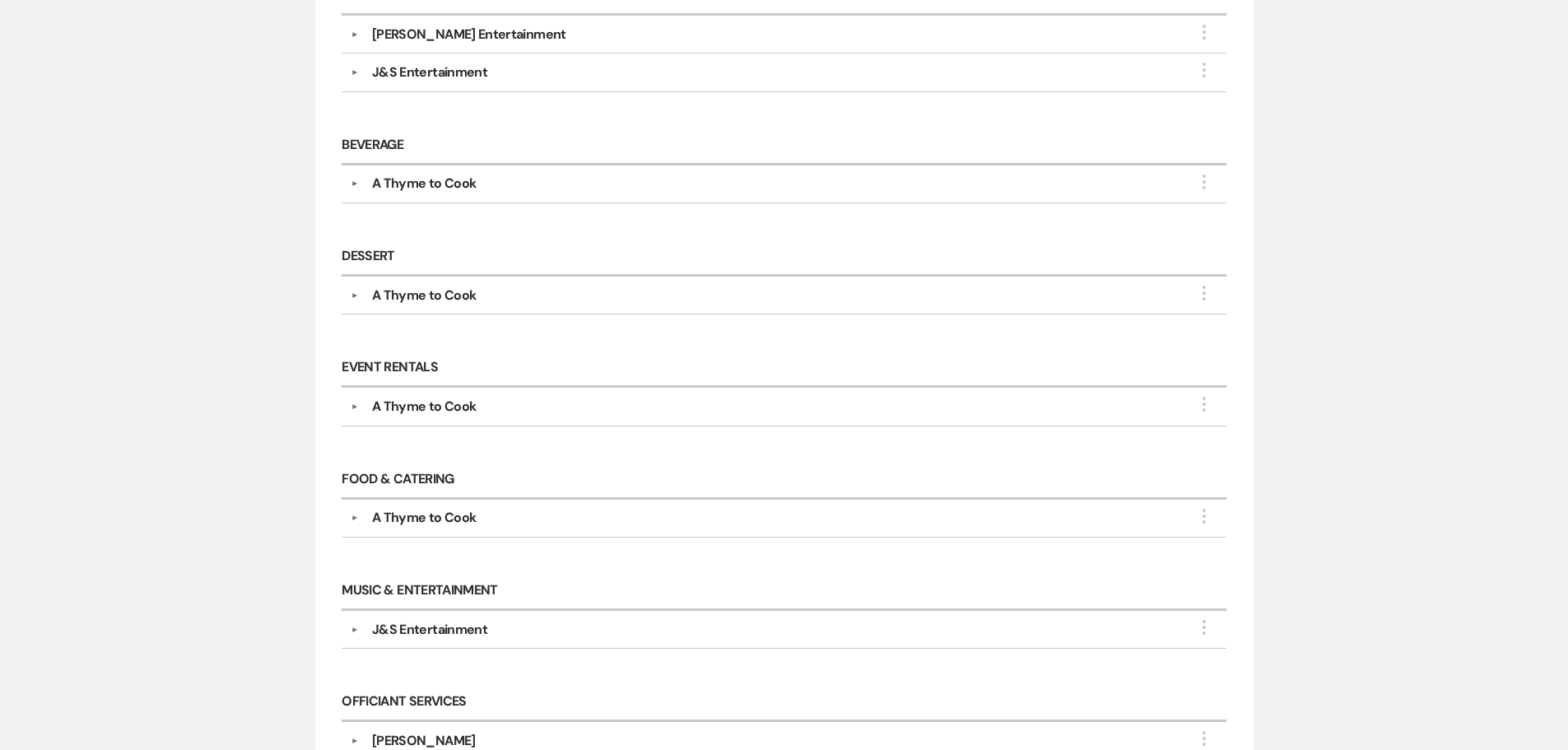
scroll to position [165, 0]
